Goal: Task Accomplishment & Management: Complete application form

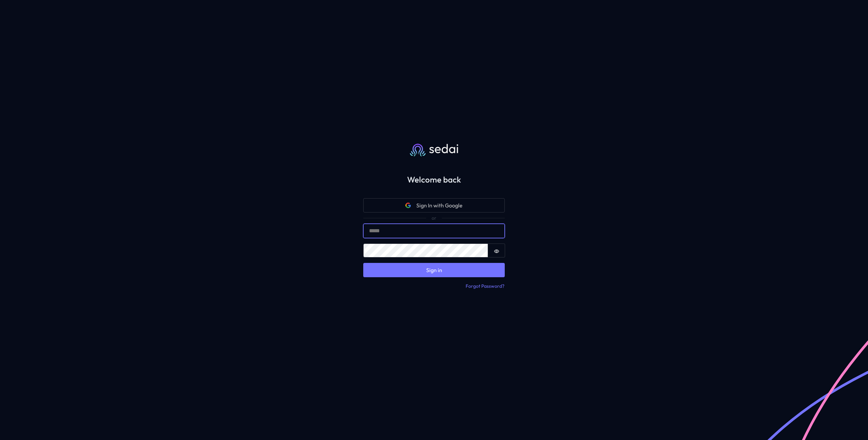
click at [416, 238] on input "Email" at bounding box center [434, 231] width 142 height 14
type input "**********"
click at [422, 268] on button "Sign in" at bounding box center [434, 270] width 142 height 14
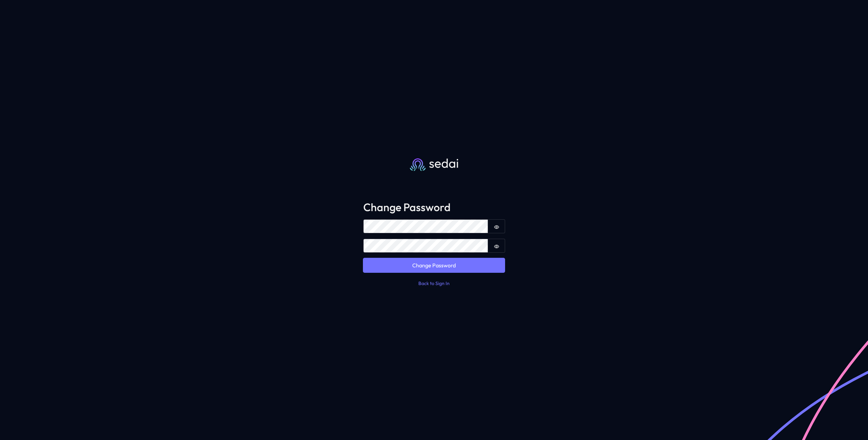
click at [430, 265] on button "Change Password" at bounding box center [434, 265] width 142 height 14
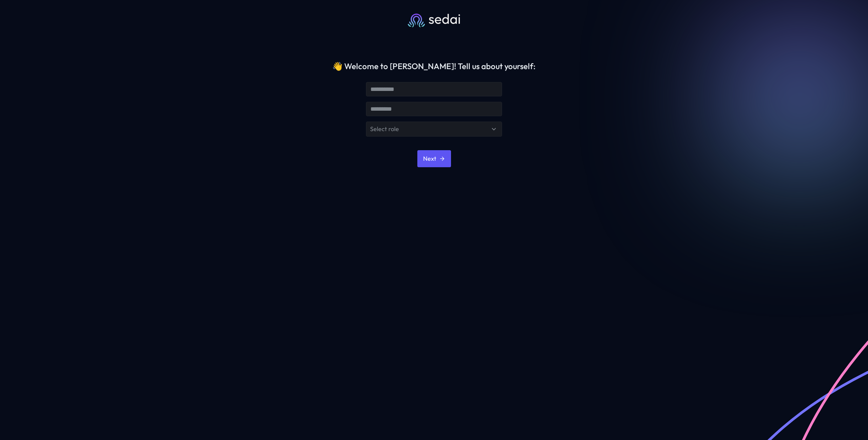
click at [401, 97] on form "Select role Next" at bounding box center [434, 127] width 136 height 101
click at [402, 91] on input "text" at bounding box center [434, 89] width 135 height 14
type input "***"
type input "*"
click at [497, 126] on icon at bounding box center [494, 129] width 8 height 8
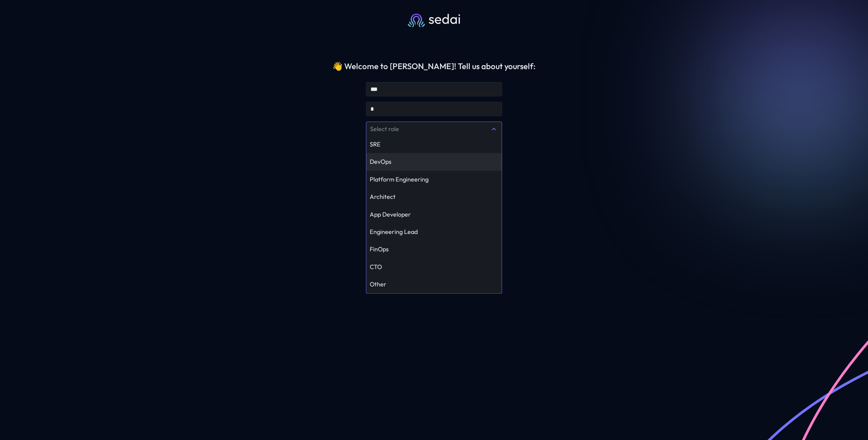
click at [424, 159] on div "DevOps" at bounding box center [434, 162] width 129 height 8
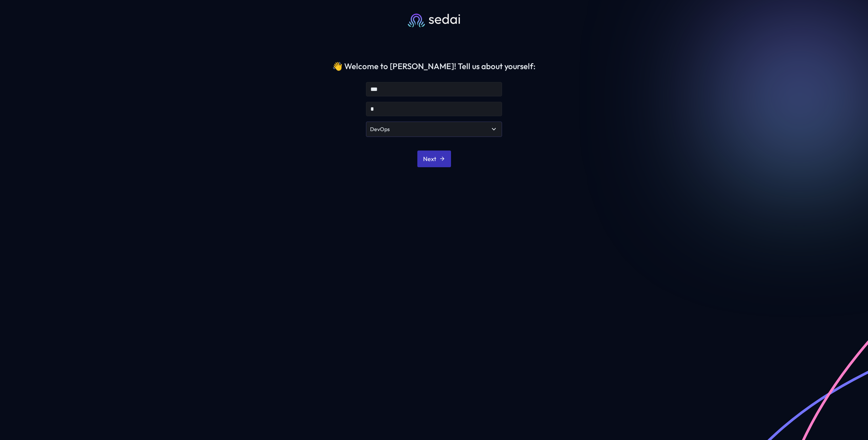
click at [421, 159] on button "Next" at bounding box center [435, 158] width 34 height 17
